Goal: Obtain resource: Obtain resource

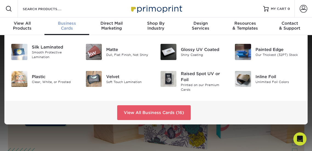
click at [64, 25] on span "Business" at bounding box center [66, 23] width 44 height 5
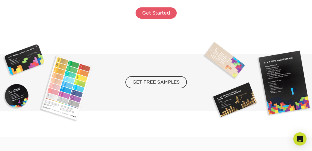
scroll to position [878, 0]
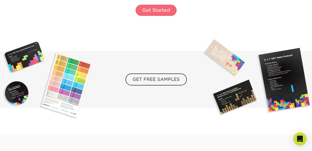
click at [150, 11] on link "Get Started" at bounding box center [156, 11] width 41 height 12
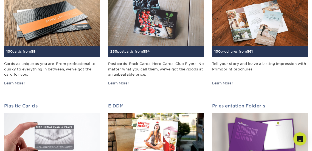
scroll to position [55, 0]
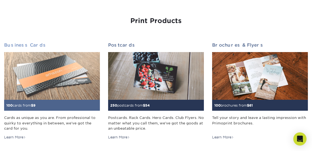
click at [47, 76] on img at bounding box center [52, 76] width 96 height 48
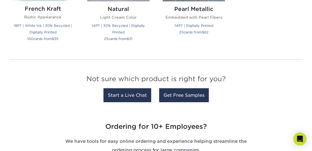
scroll to position [713, 0]
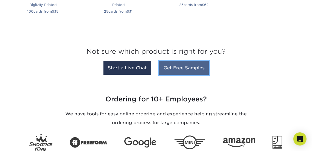
click at [176, 67] on link "Get Free Samples" at bounding box center [184, 68] width 50 height 14
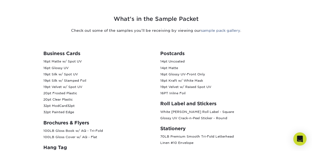
scroll to position [220, 0]
